Goal: Communication & Community: Answer question/provide support

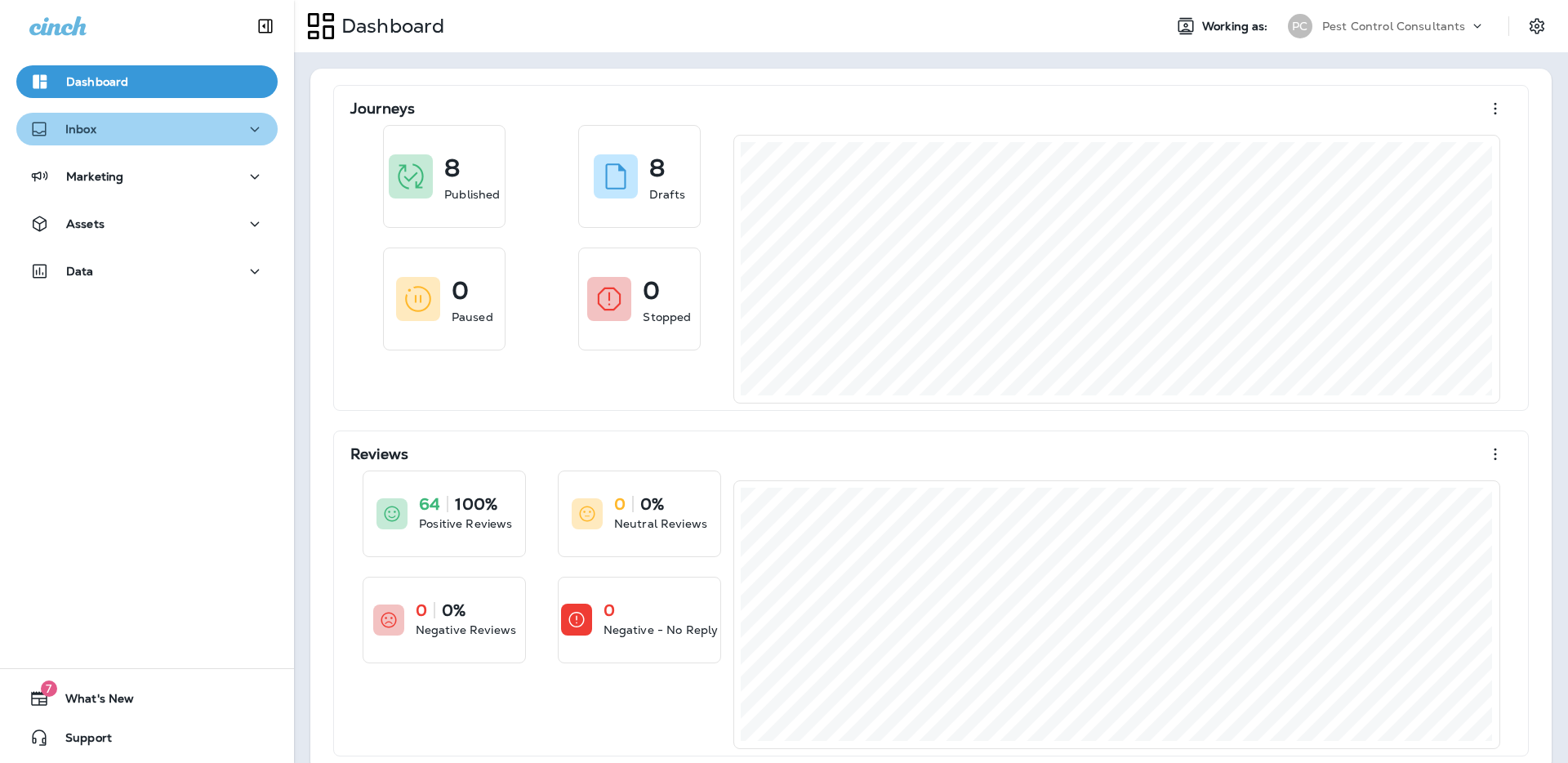
click at [161, 124] on div "Inbox" at bounding box center [147, 129] width 235 height 20
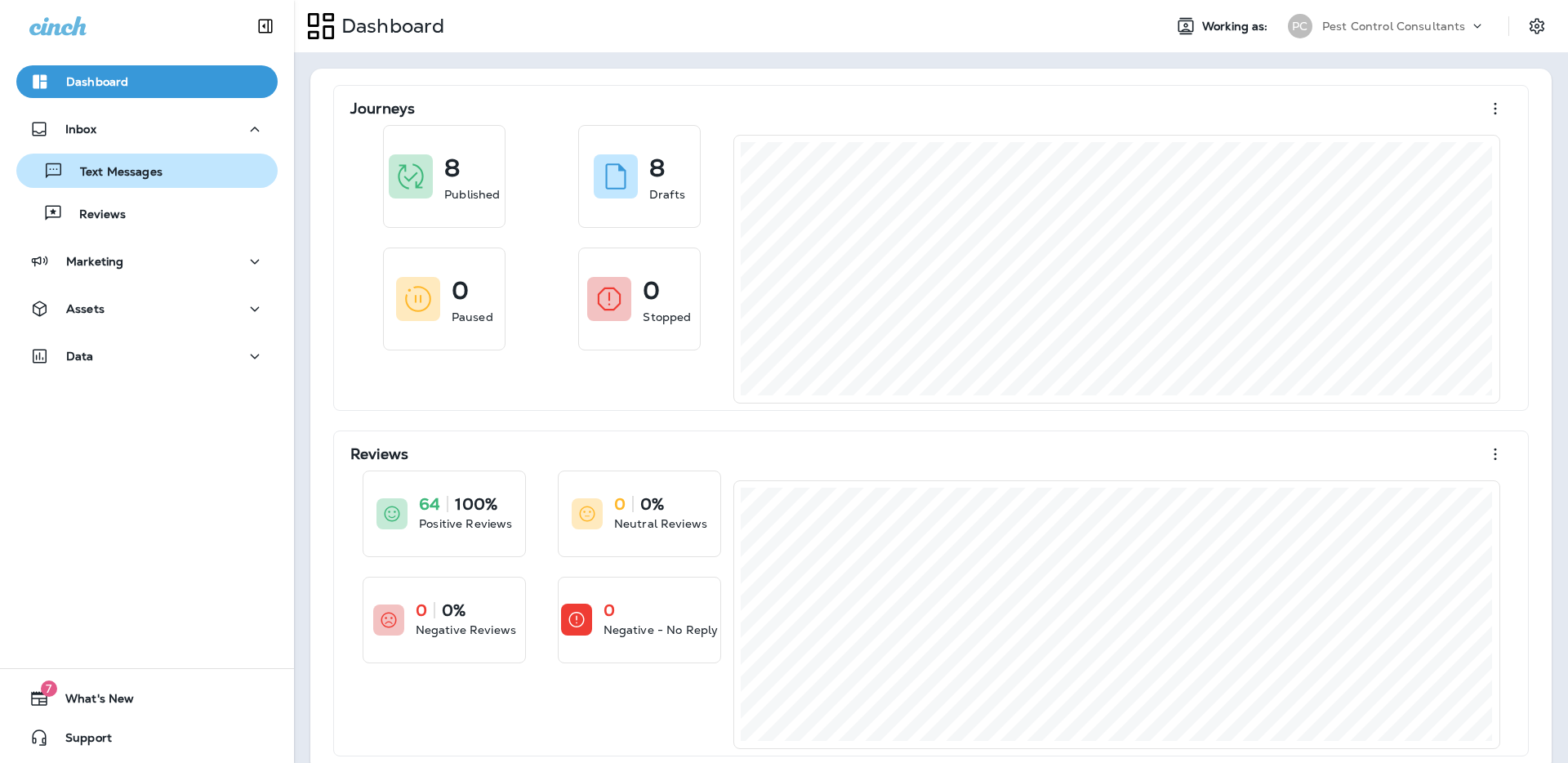
click at [153, 166] on p "Text Messages" at bounding box center [113, 173] width 99 height 16
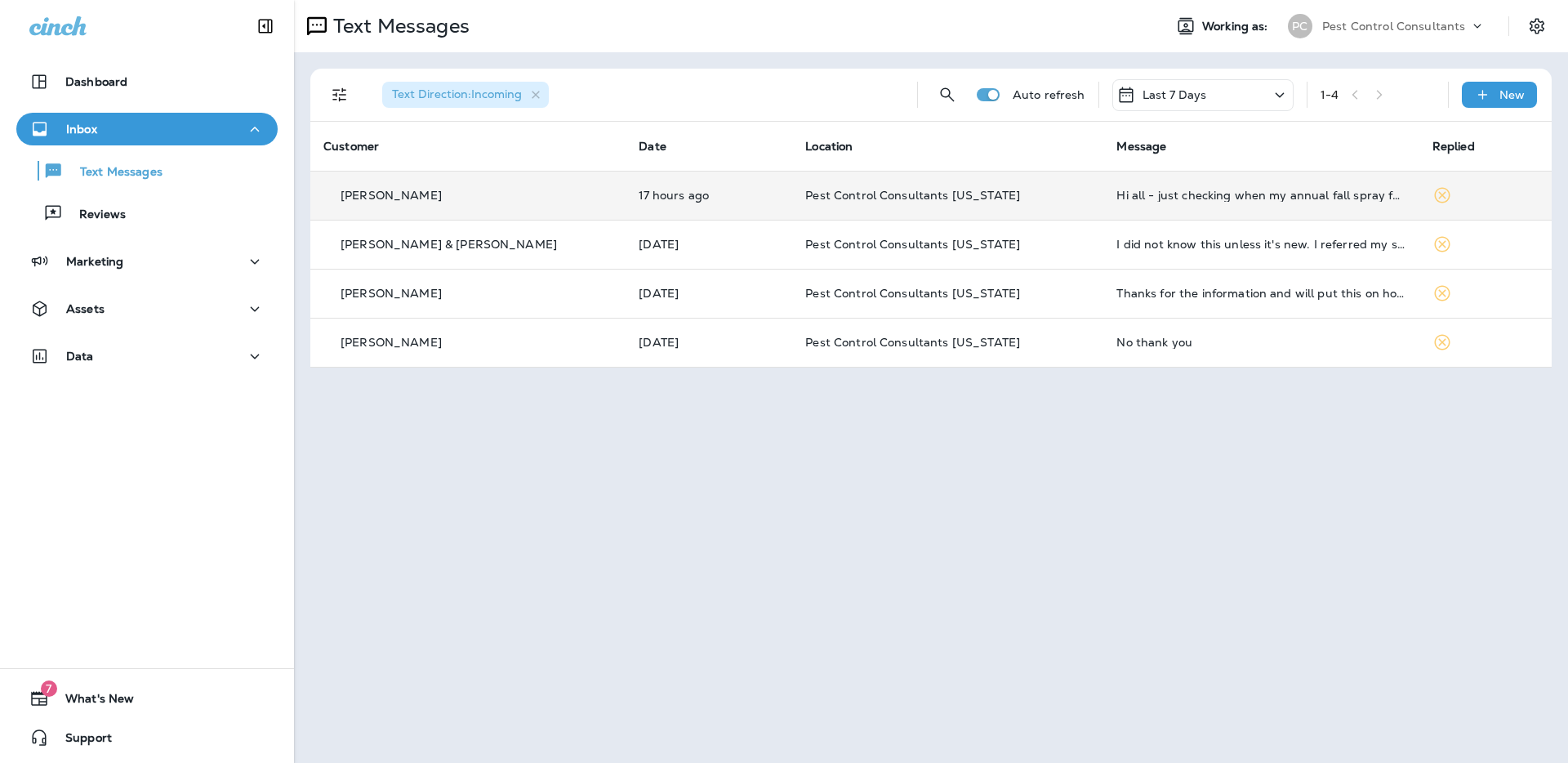
click at [520, 196] on div "[PERSON_NAME]" at bounding box center [467, 196] width 289 height 17
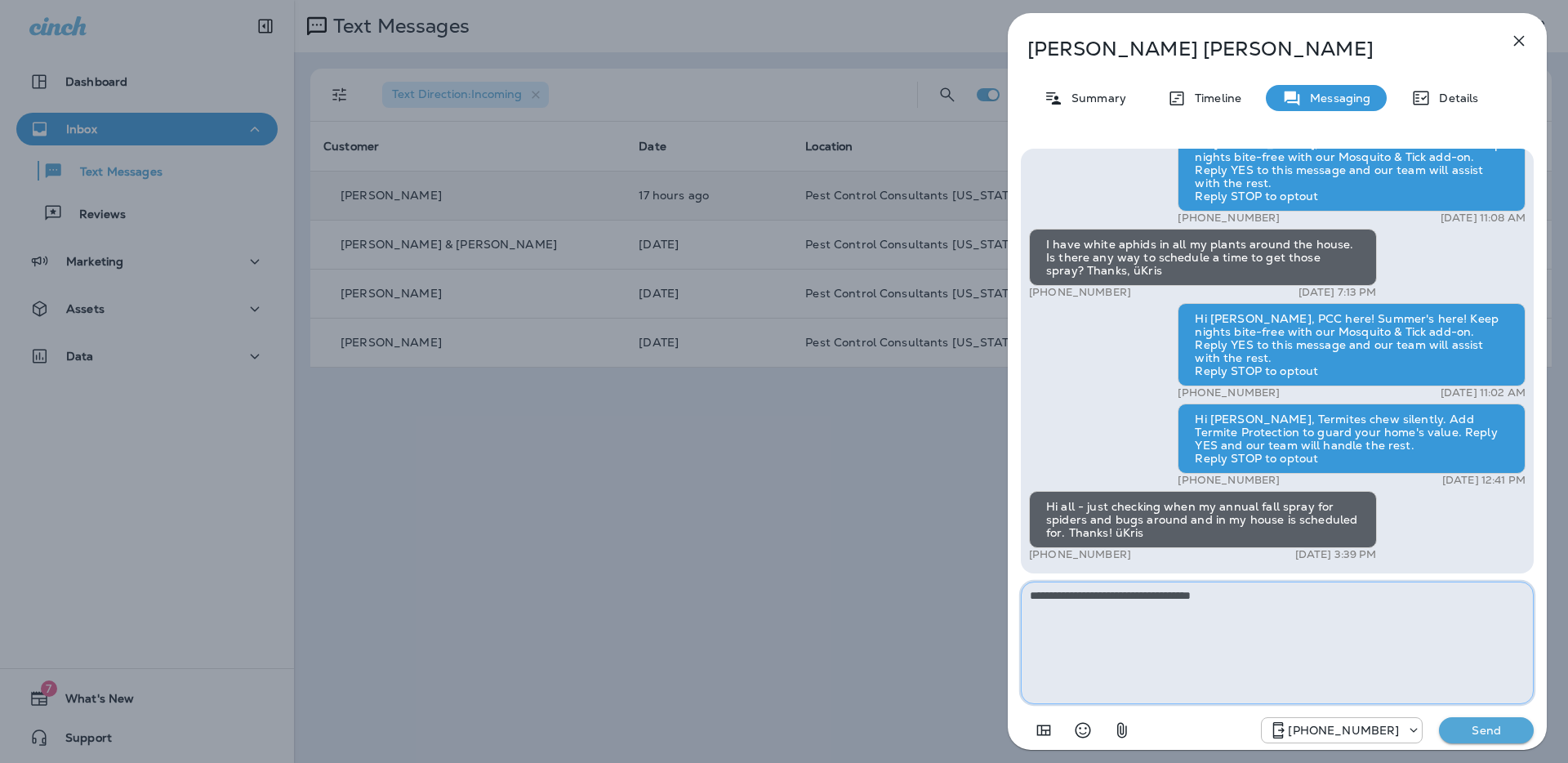
type textarea "**********"
drag, startPoint x: 1262, startPoint y: 603, endPoint x: 897, endPoint y: 595, distance: 365.1
click at [897, 595] on div "[PERSON_NAME] Summary Timeline Messaging Details Hi [PERSON_NAME], PCC here! Su…" at bounding box center [784, 382] width 1568 height 763
click at [603, 375] on div "[PERSON_NAME] Summary Timeline Messaging Details Hi [PERSON_NAME], PCC here! Su…" at bounding box center [784, 382] width 1568 height 763
